Goal: Task Accomplishment & Management: Use online tool/utility

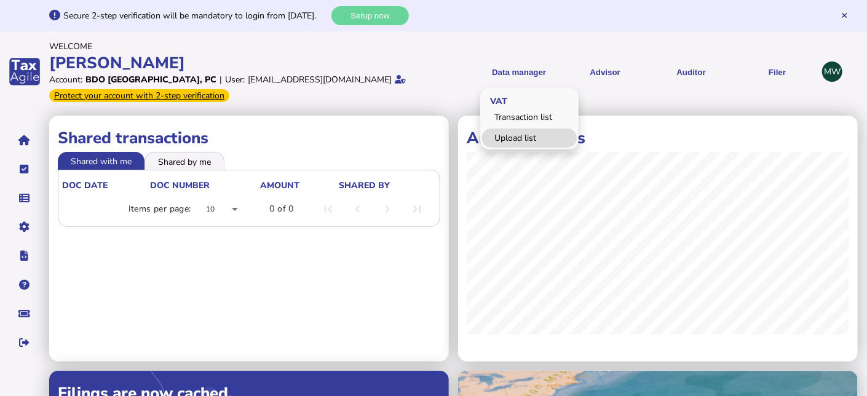
click at [504, 134] on link "Upload list" at bounding box center [529, 138] width 95 height 19
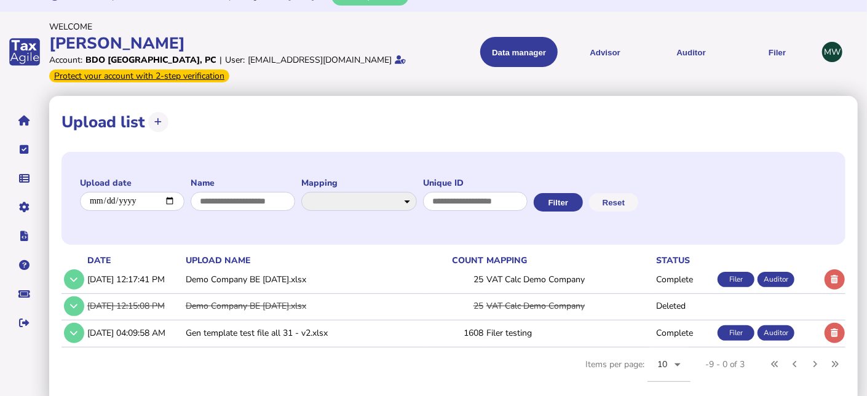
scroll to position [31, 0]
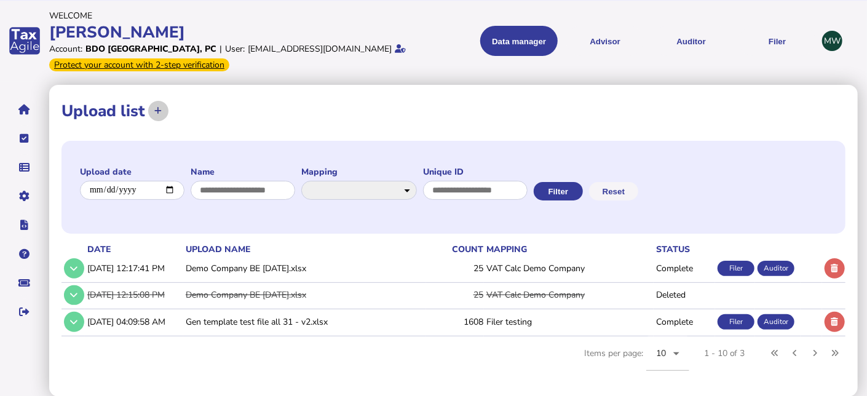
click at [154, 110] on icon at bounding box center [157, 111] width 7 height 8
select select
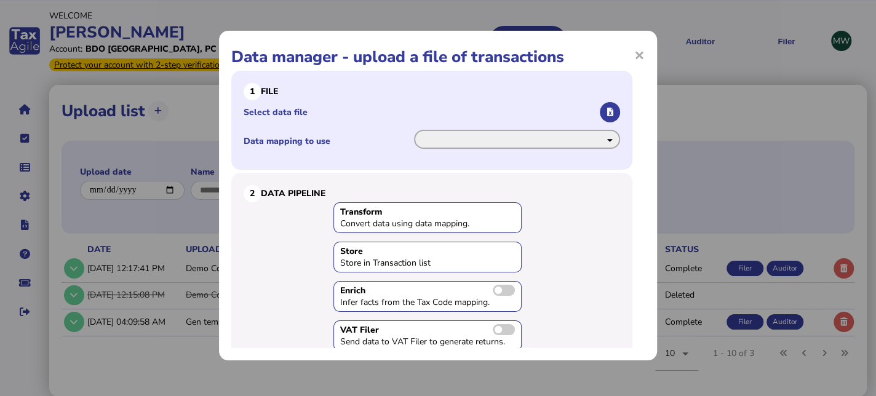
click at [427, 141] on select "**********" at bounding box center [517, 139] width 206 height 19
click at [355, 152] on li "**********" at bounding box center [432, 141] width 376 height 25
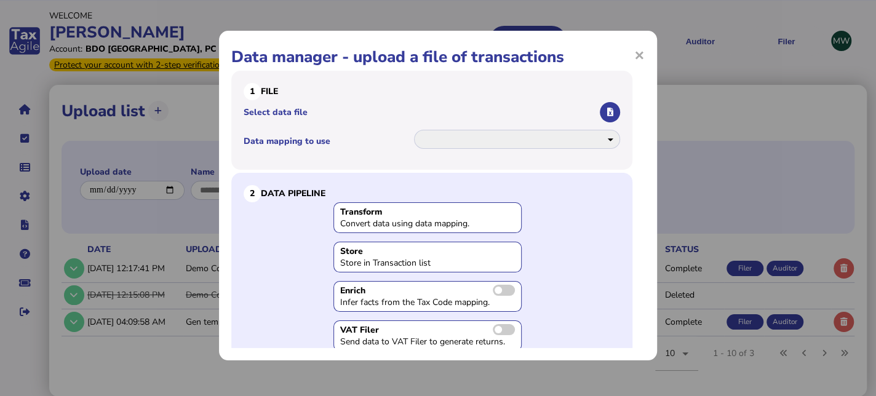
click at [526, 194] on h3 "2 Data Pipeline" at bounding box center [432, 193] width 376 height 17
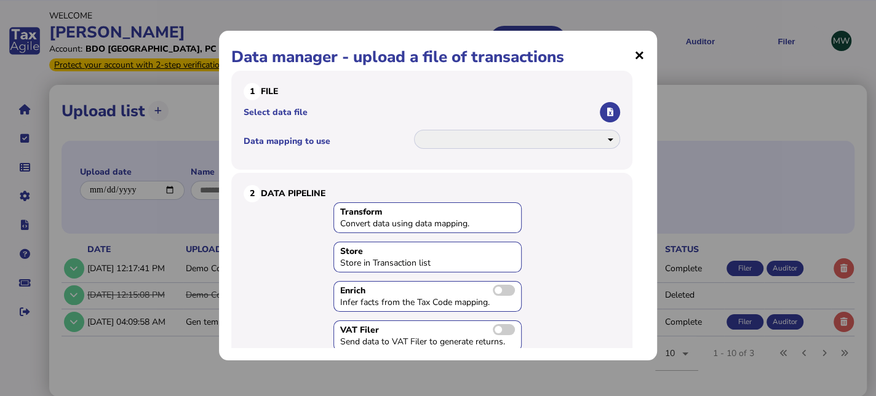
click at [641, 55] on span "×" at bounding box center [639, 54] width 10 height 23
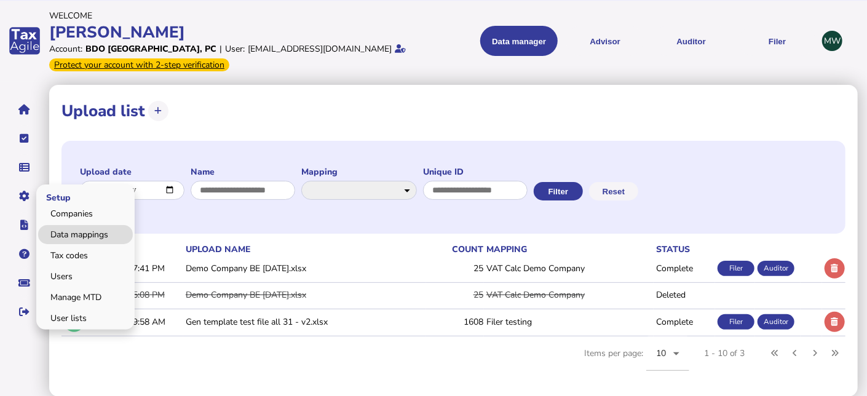
click at [72, 236] on link "Data mappings" at bounding box center [85, 234] width 95 height 19
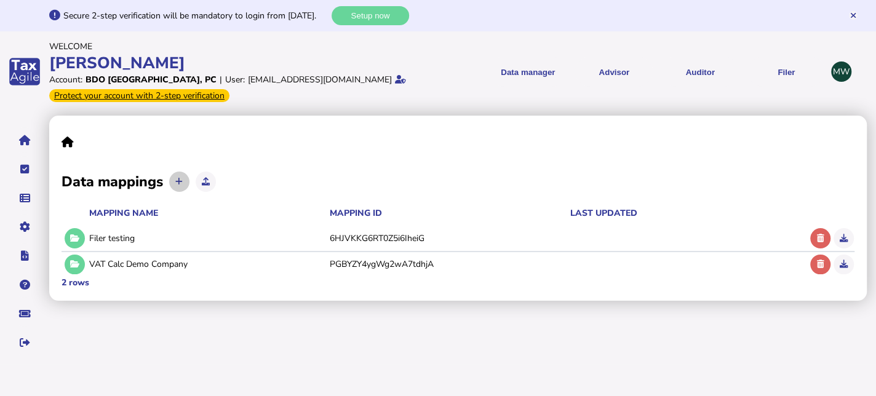
click at [177, 185] on icon at bounding box center [178, 182] width 7 height 8
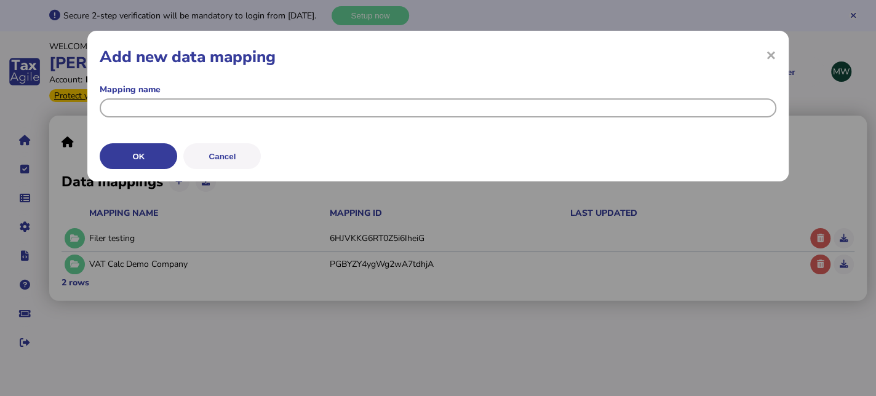
click at [196, 106] on input "input" at bounding box center [438, 107] width 676 height 19
type input "**********"
click at [149, 148] on button "OK" at bounding box center [138, 156] width 77 height 26
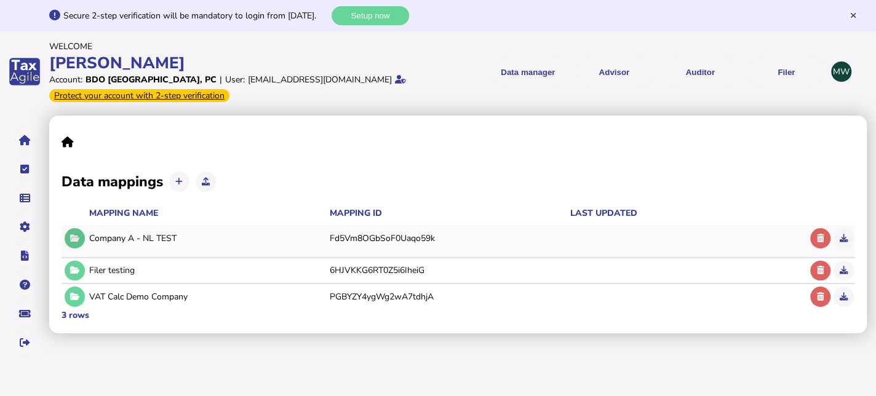
click at [73, 238] on icon at bounding box center [74, 238] width 9 height 8
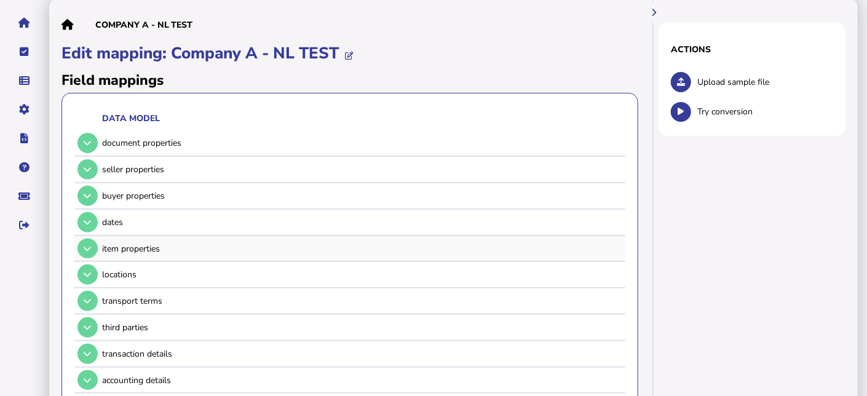
scroll to position [184, 0]
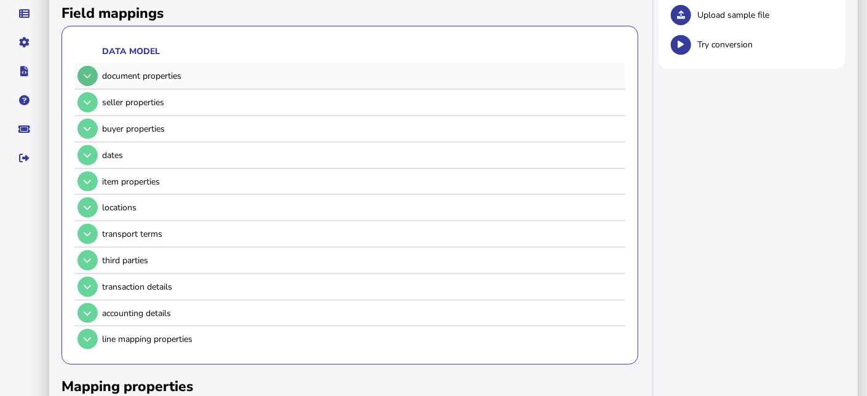
click at [92, 79] on button at bounding box center [87, 76] width 20 height 20
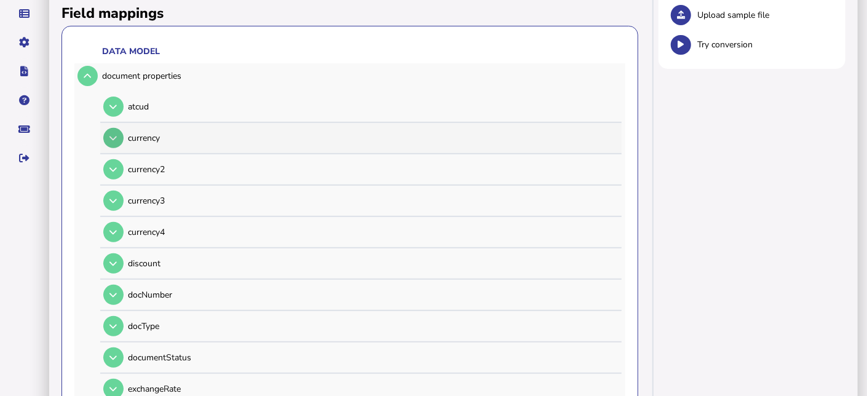
click at [109, 142] on button at bounding box center [113, 138] width 20 height 20
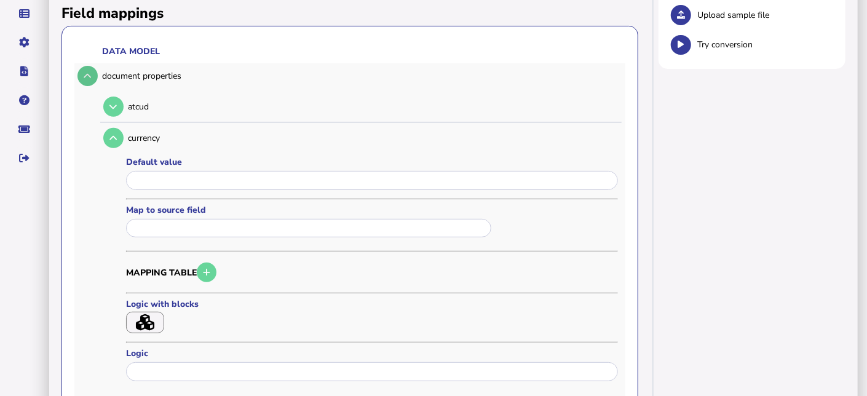
click at [89, 76] on icon at bounding box center [87, 76] width 7 height 8
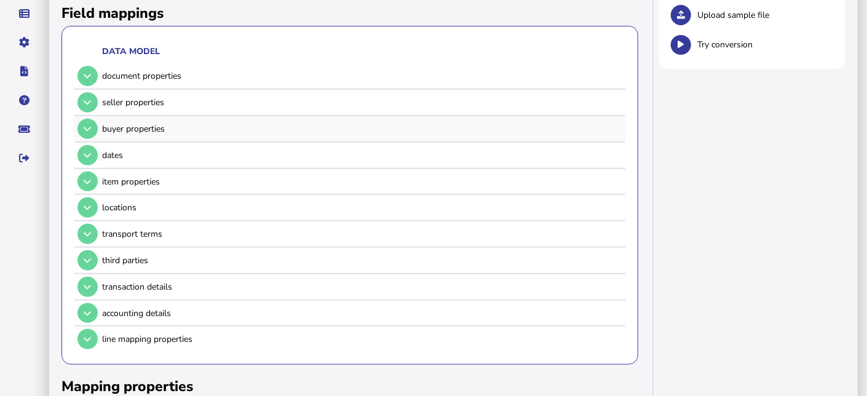
scroll to position [61, 0]
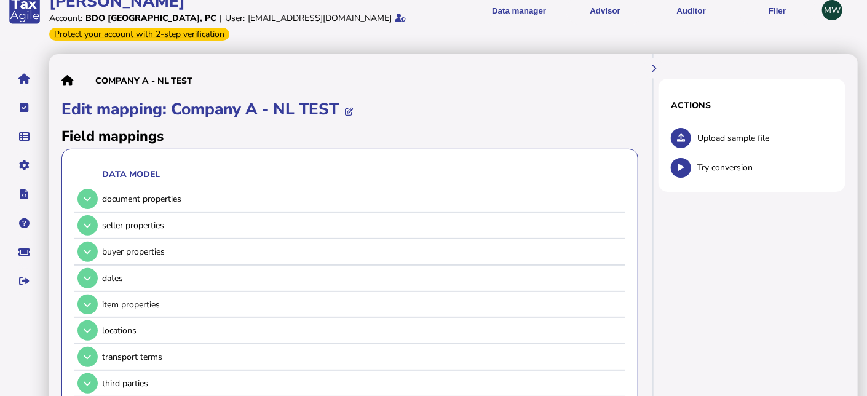
drag, startPoint x: 691, startPoint y: 169, endPoint x: 550, endPoint y: 46, distance: 186.9
click at [691, 169] on button at bounding box center [681, 168] width 20 height 20
click at [686, 137] on button at bounding box center [681, 138] width 20 height 20
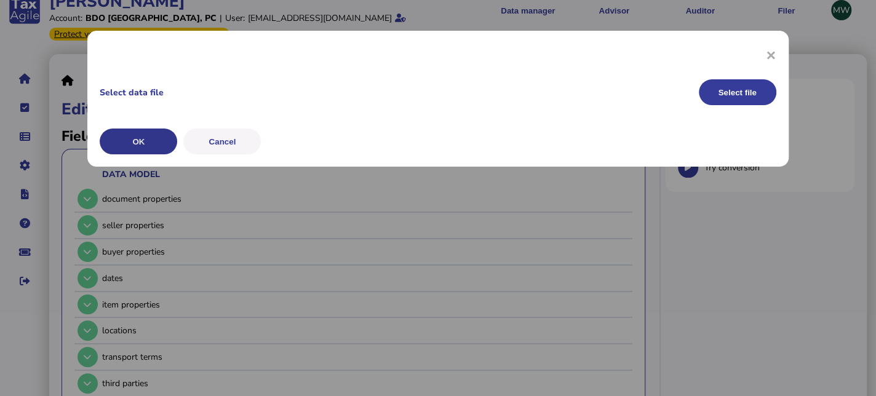
click at [149, 134] on button "OK" at bounding box center [138, 142] width 77 height 26
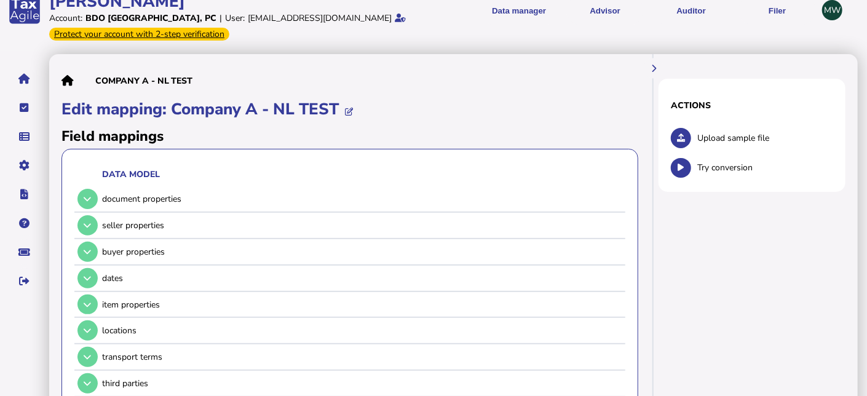
click at [744, 140] on span "Upload sample file" at bounding box center [765, 138] width 136 height 12
click at [685, 140] on button at bounding box center [681, 138] width 20 height 20
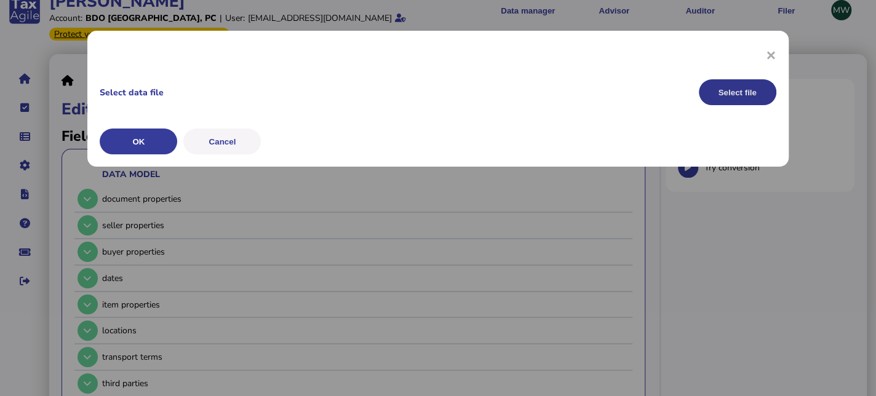
click at [734, 99] on button "Select file" at bounding box center [737, 92] width 77 height 26
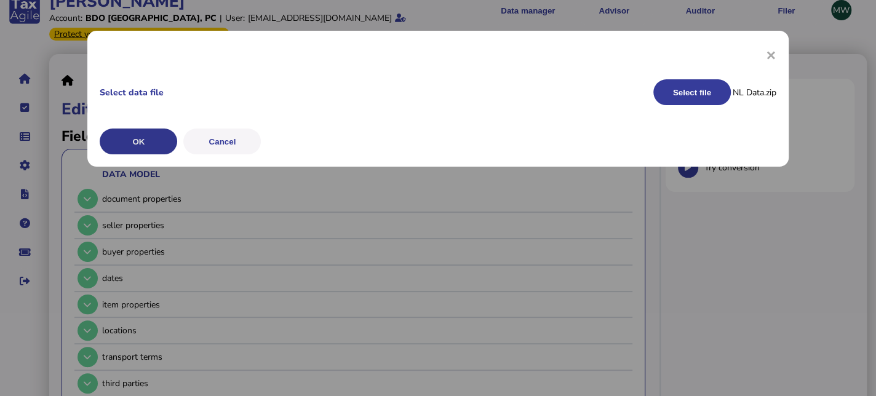
click at [154, 138] on button "OK" at bounding box center [138, 142] width 77 height 26
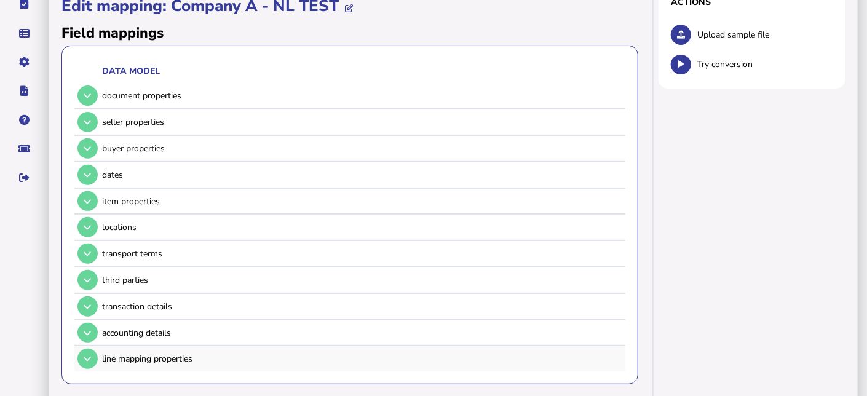
scroll to position [164, 0]
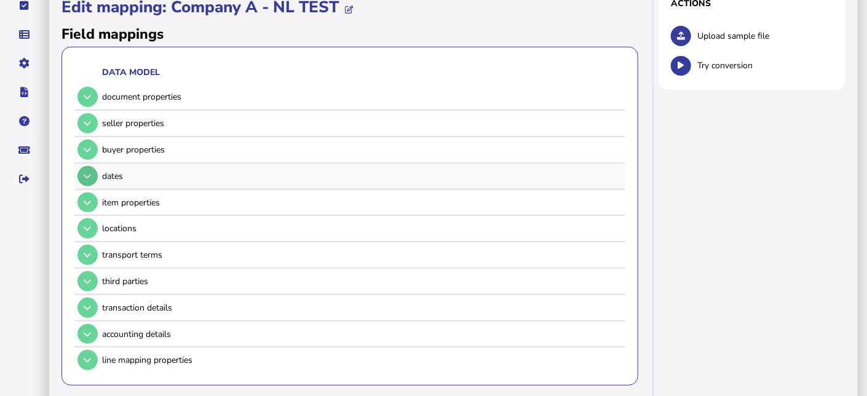
click at [87, 175] on icon at bounding box center [87, 176] width 7 height 8
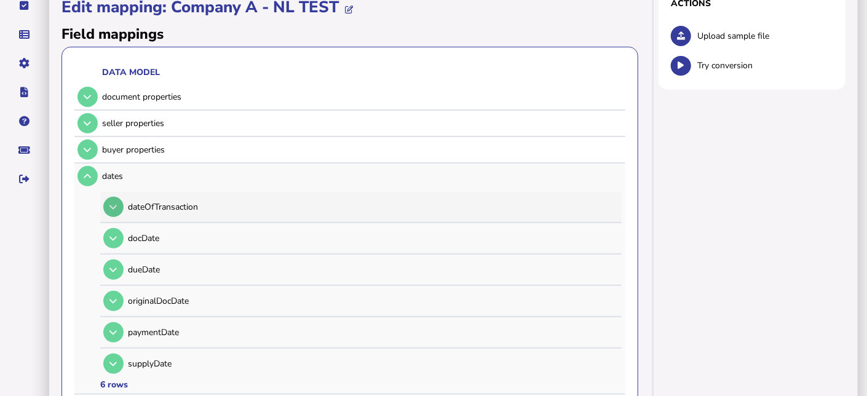
click at [120, 203] on button at bounding box center [113, 207] width 20 height 20
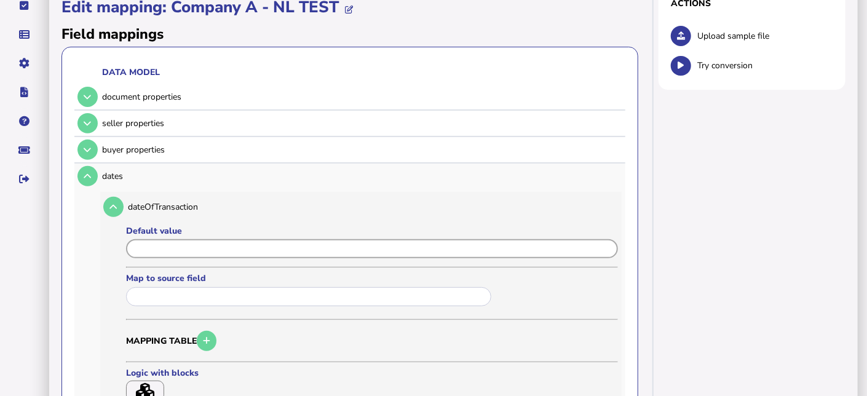
click at [167, 253] on input "input" at bounding box center [372, 248] width 492 height 19
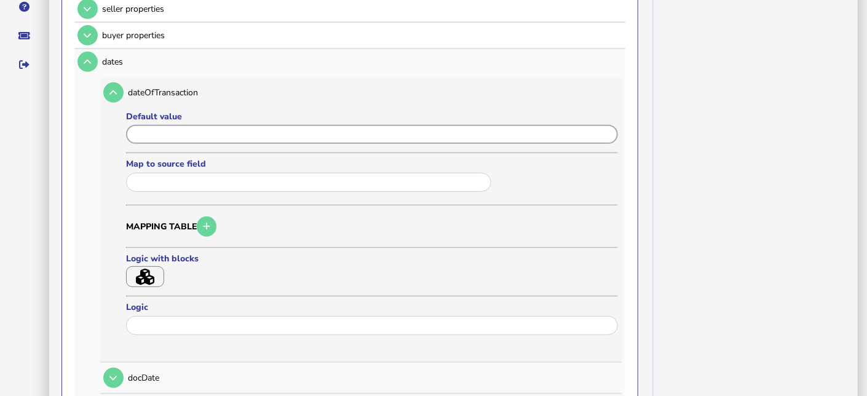
scroll to position [287, 0]
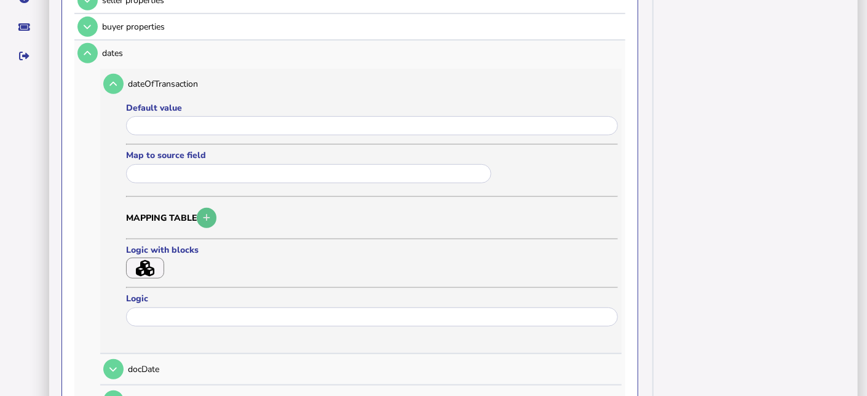
click at [202, 213] on button "button" at bounding box center [207, 218] width 20 height 20
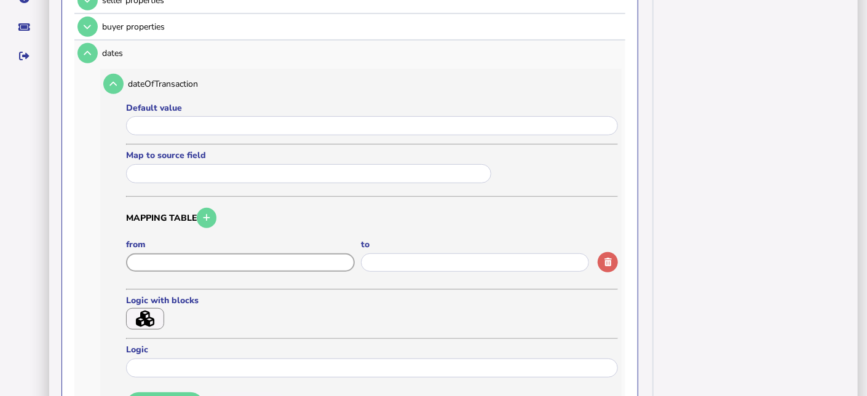
click at [197, 257] on input "input" at bounding box center [240, 262] width 229 height 19
click at [608, 263] on icon "button" at bounding box center [607, 262] width 7 height 8
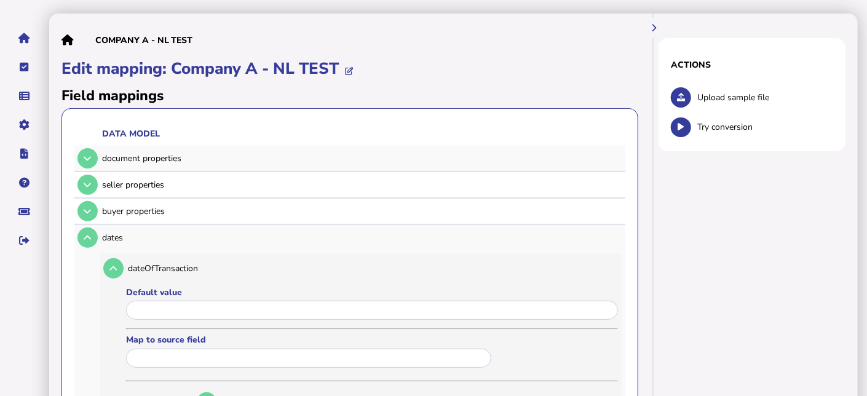
scroll to position [123, 0]
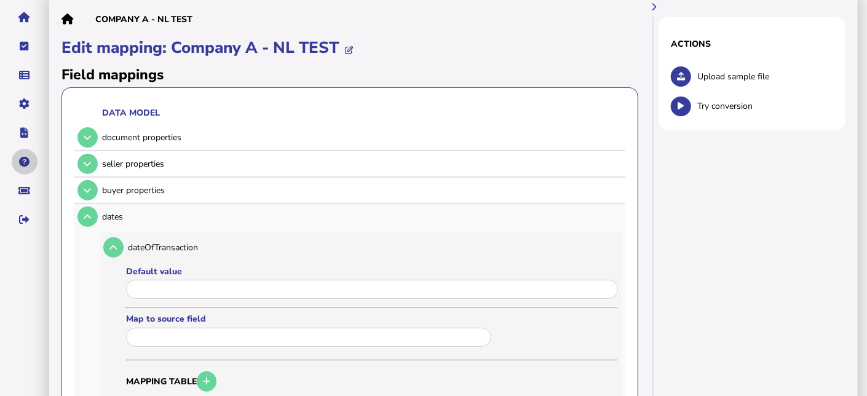
click at [26, 162] on icon "navigate application pages" at bounding box center [25, 162] width 10 height 1
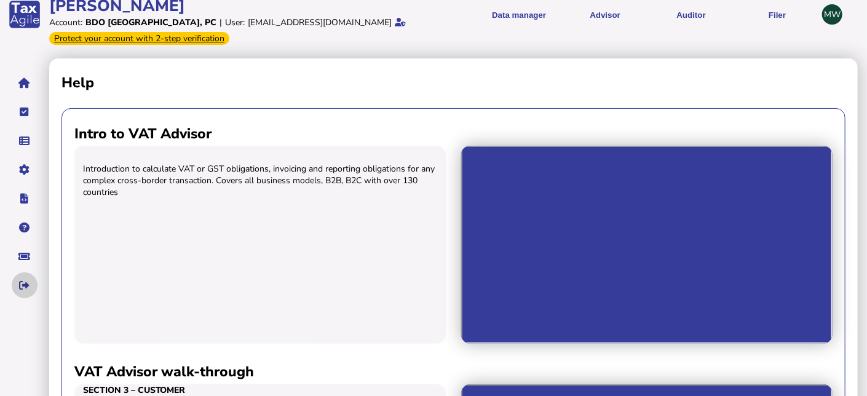
scroll to position [18, 0]
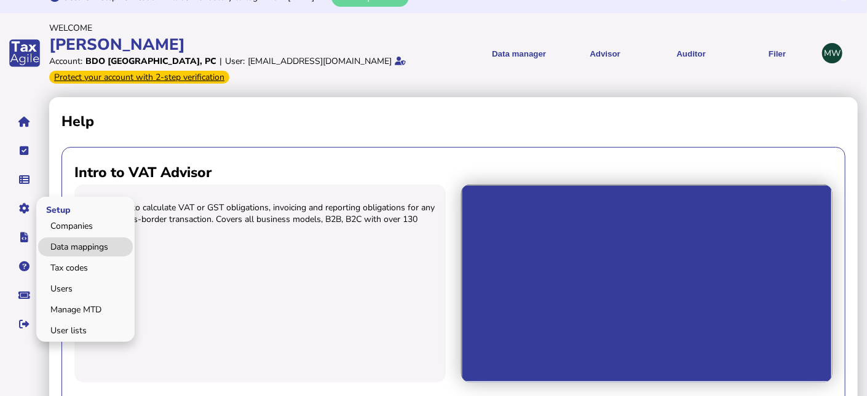
click at [54, 241] on link "Data mappings" at bounding box center [85, 246] width 95 height 19
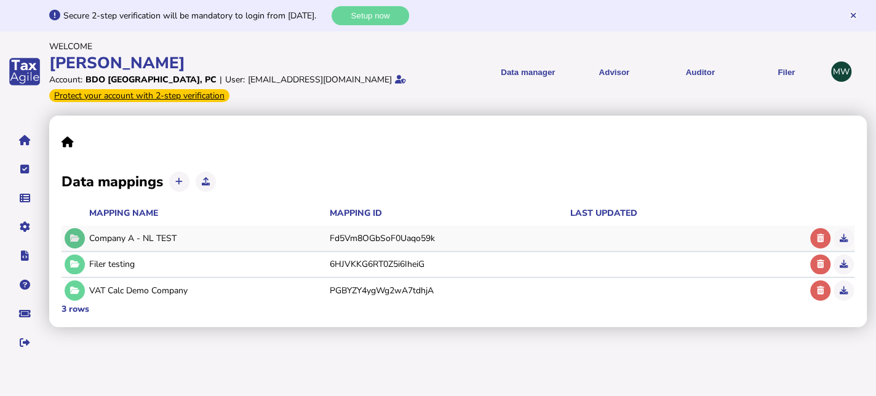
click at [78, 239] on icon at bounding box center [74, 238] width 9 height 8
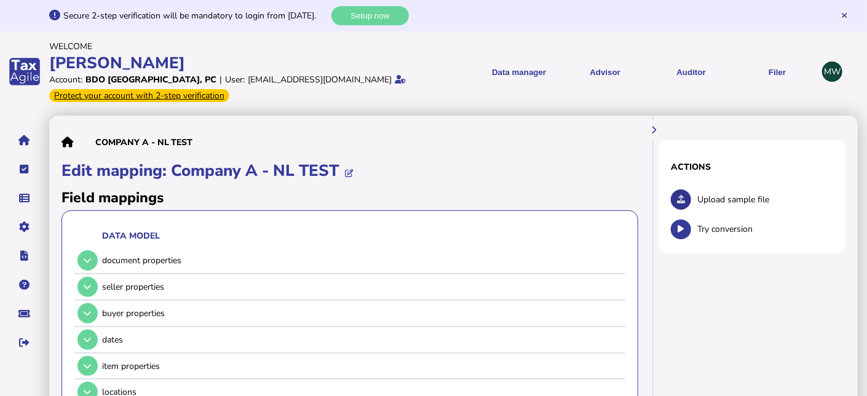
click at [676, 197] on button at bounding box center [681, 199] width 20 height 20
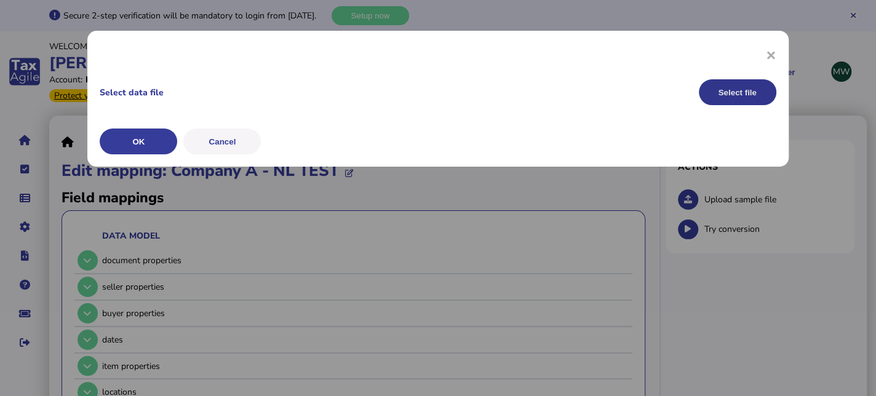
click at [719, 100] on button "Select file" at bounding box center [737, 92] width 77 height 26
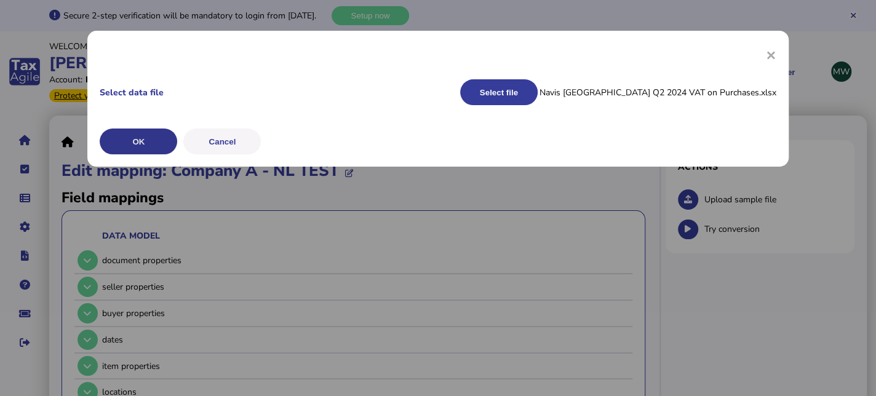
click at [151, 145] on button "OK" at bounding box center [138, 142] width 77 height 26
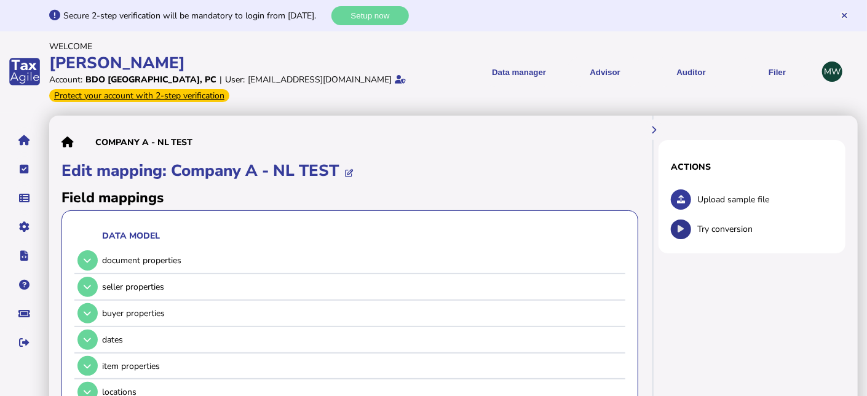
click at [679, 235] on button at bounding box center [681, 230] width 20 height 20
